Goal: Information Seeking & Learning: Learn about a topic

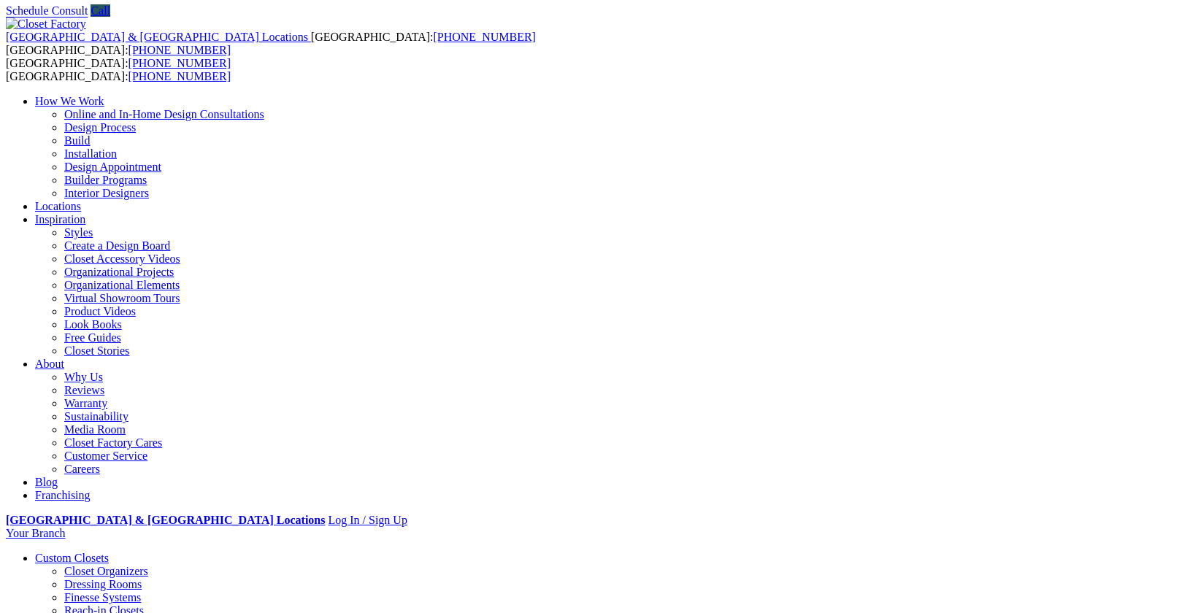
scroll to position [73, 0]
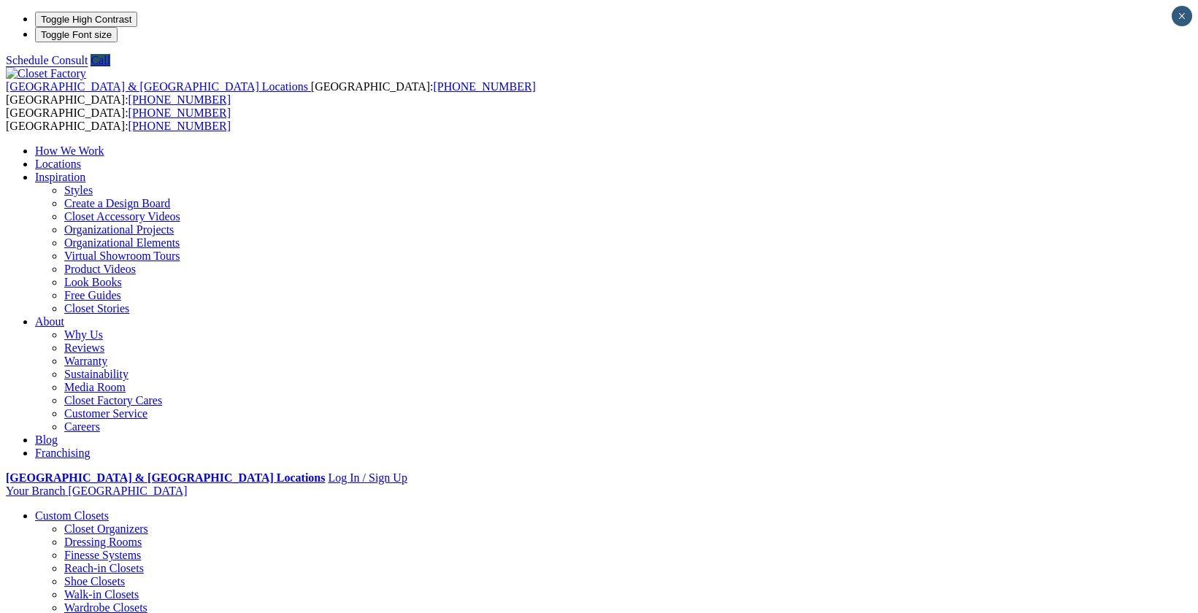
click at [81, 158] on link "Locations" at bounding box center [58, 164] width 46 height 12
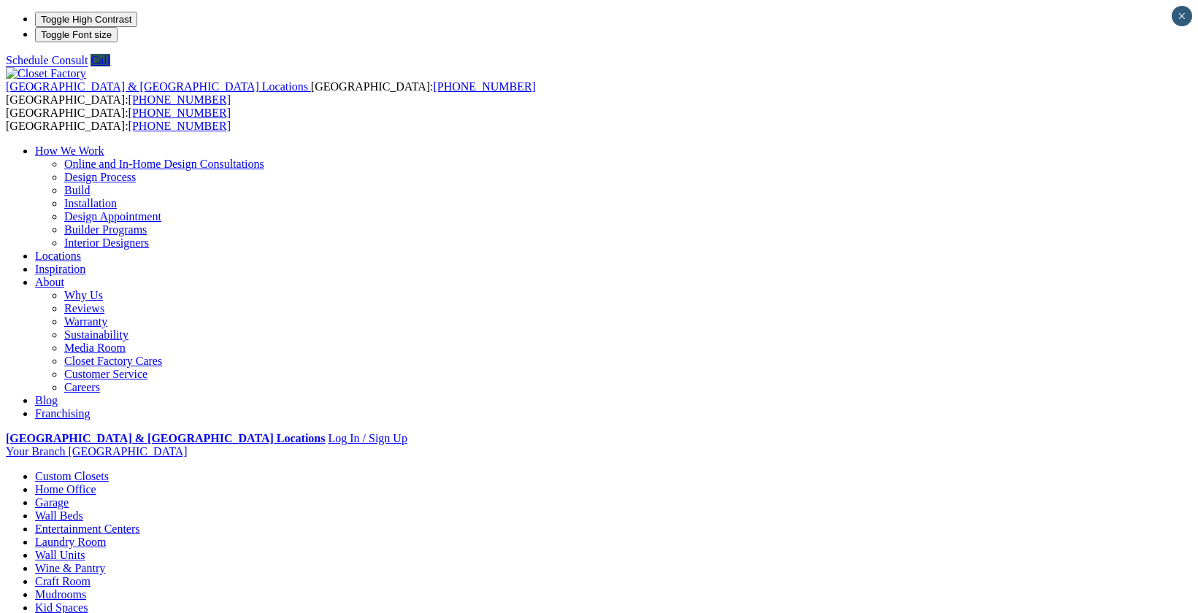
click at [100, 381] on link "Careers" at bounding box center [82, 387] width 36 height 12
